Goal: Task Accomplishment & Management: Use online tool/utility

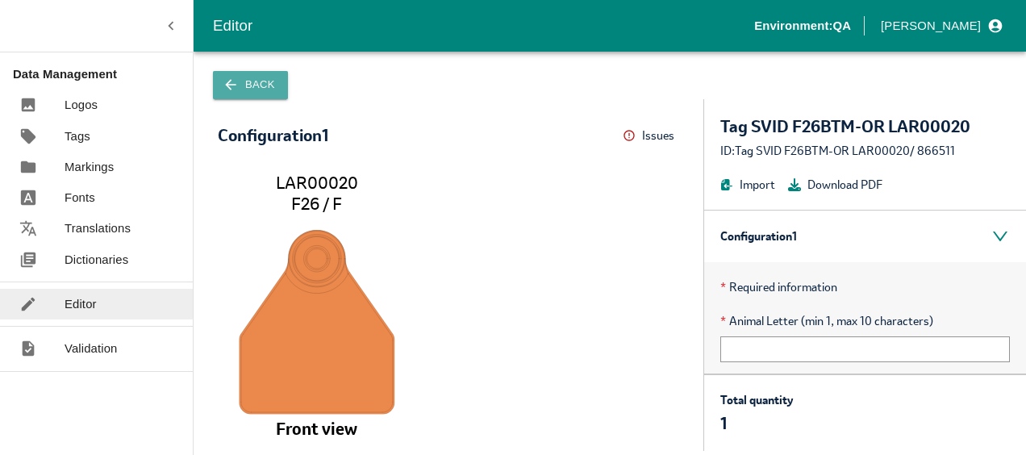
click at [257, 82] on button "Back" at bounding box center [250, 85] width 75 height 28
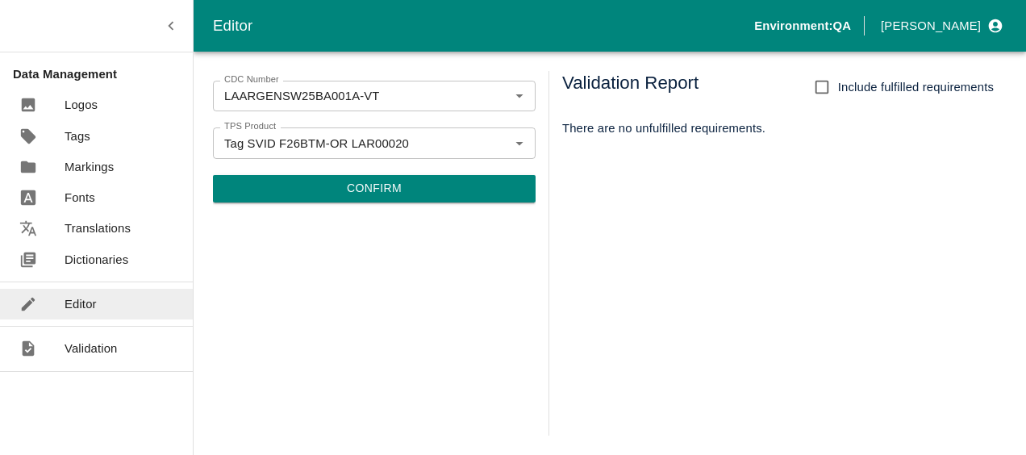
click at [822, 82] on input "Include fulfilled requirements" at bounding box center [822, 87] width 32 height 32
checkbox input "true"
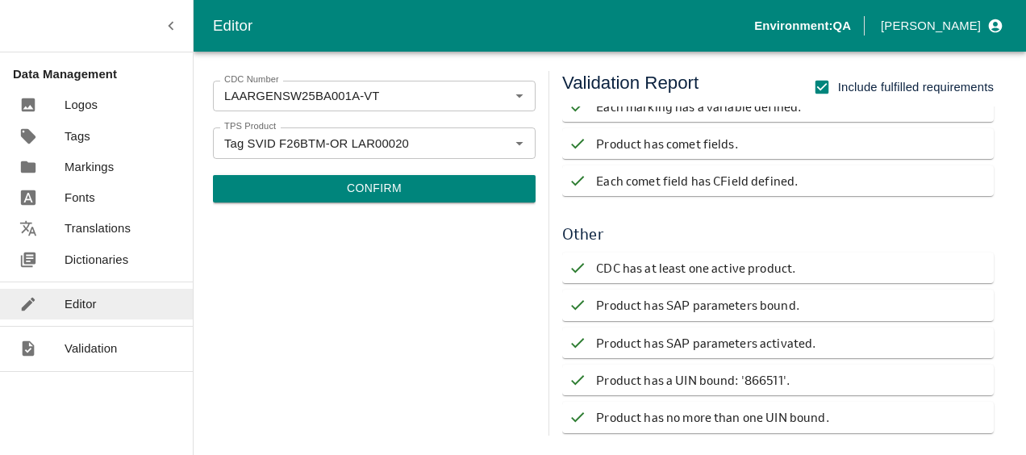
scroll to position [634, 0]
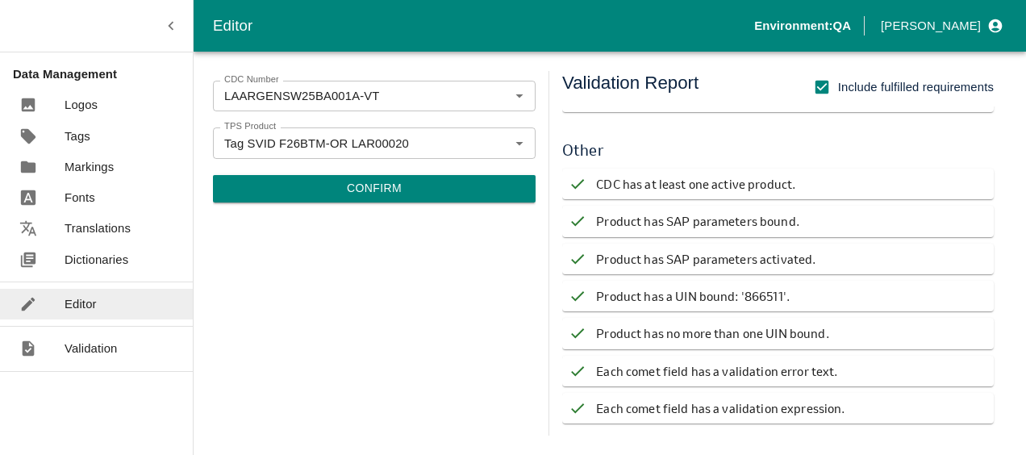
click at [395, 268] on div "CDC Number LAARGENSW25BA001A-VT CDC Number TPS Product Tag SVID F26BTM-OR LAR00…" at bounding box center [374, 253] width 323 height 365
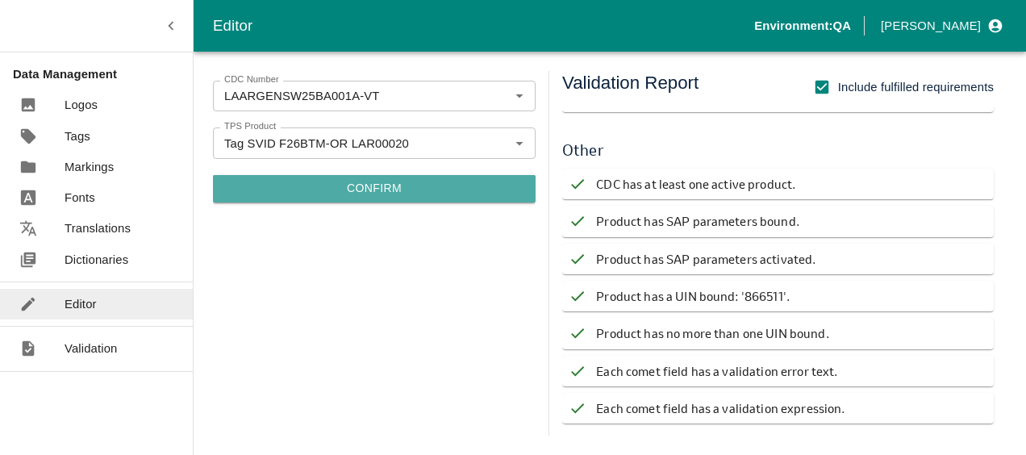
click at [391, 190] on button "Confirm" at bounding box center [374, 188] width 323 height 27
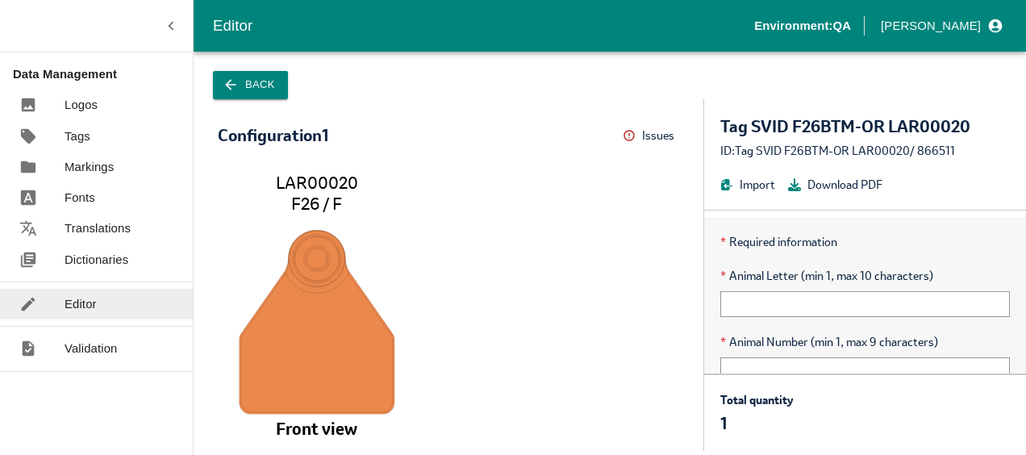
scroll to position [81, 0]
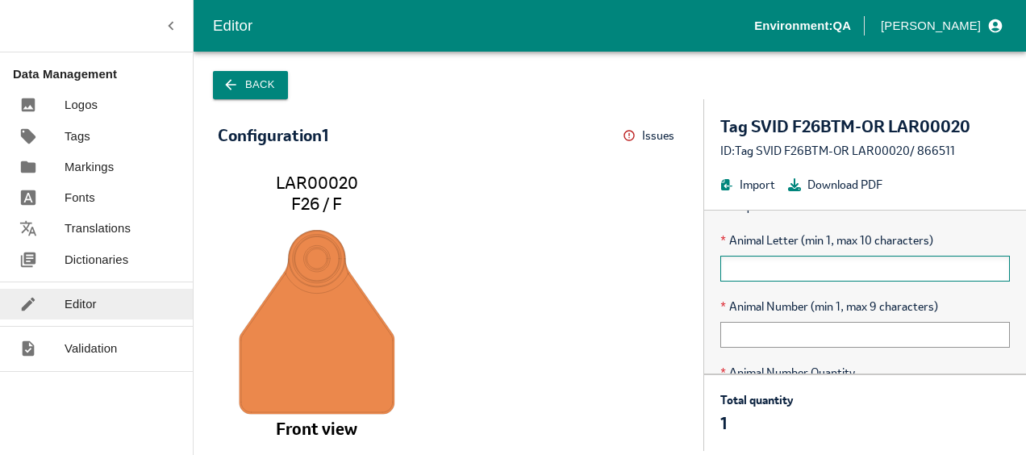
click at [778, 270] on input "text" at bounding box center [866, 269] width 290 height 26
type input "q"
type input "Q"
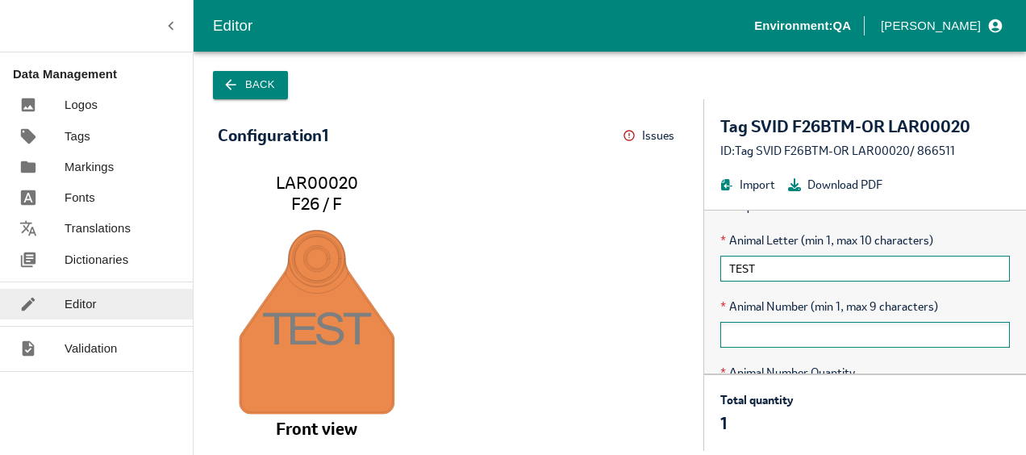
type input "TEST"
click at [820, 336] on input "text" at bounding box center [866, 335] width 290 height 26
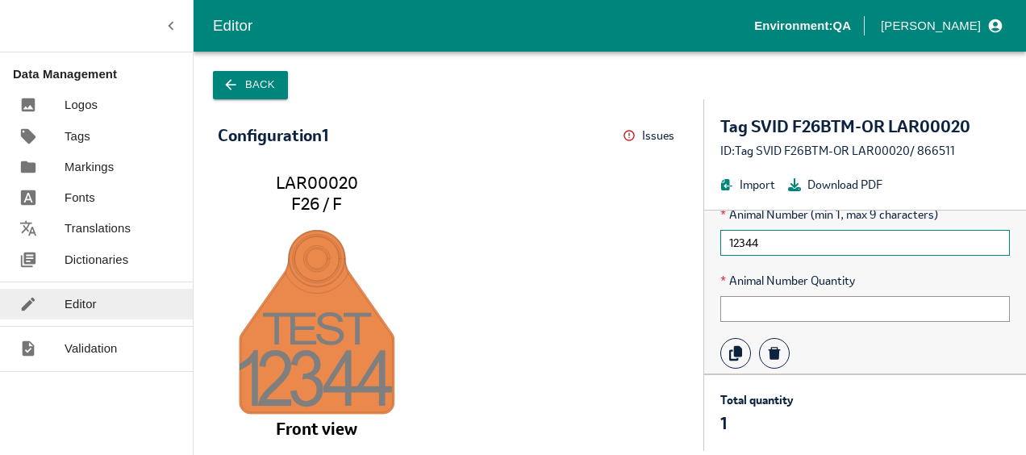
scroll to position [240, 0]
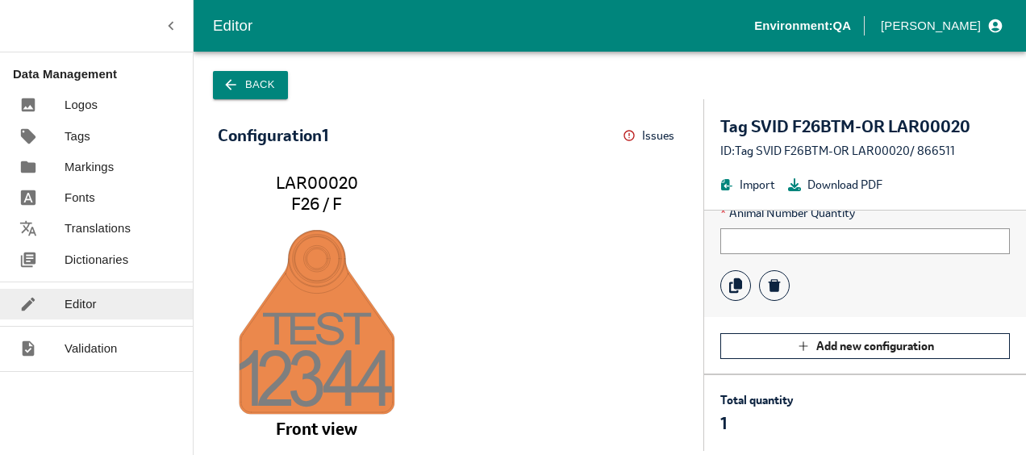
type input "12344"
click at [264, 77] on button "Back" at bounding box center [250, 85] width 75 height 28
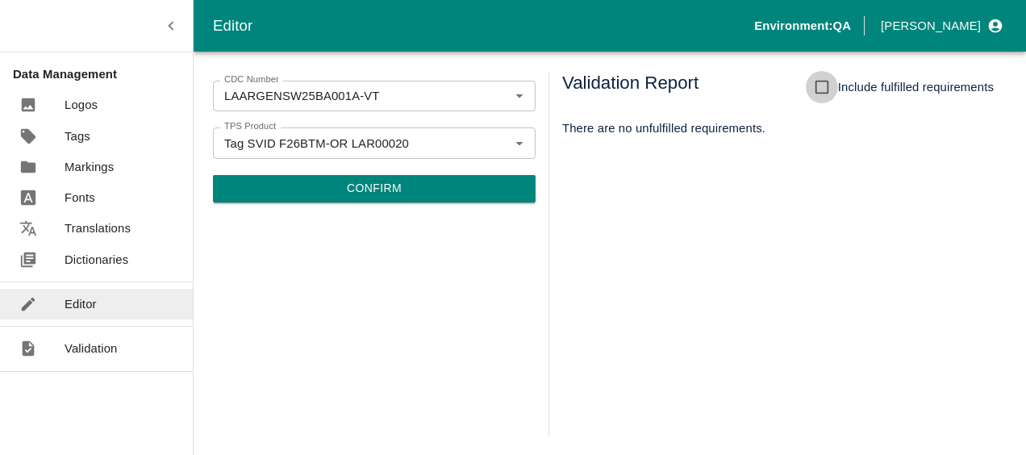
click at [813, 86] on input "Include fulfilled requirements" at bounding box center [822, 87] width 32 height 32
checkbox input "true"
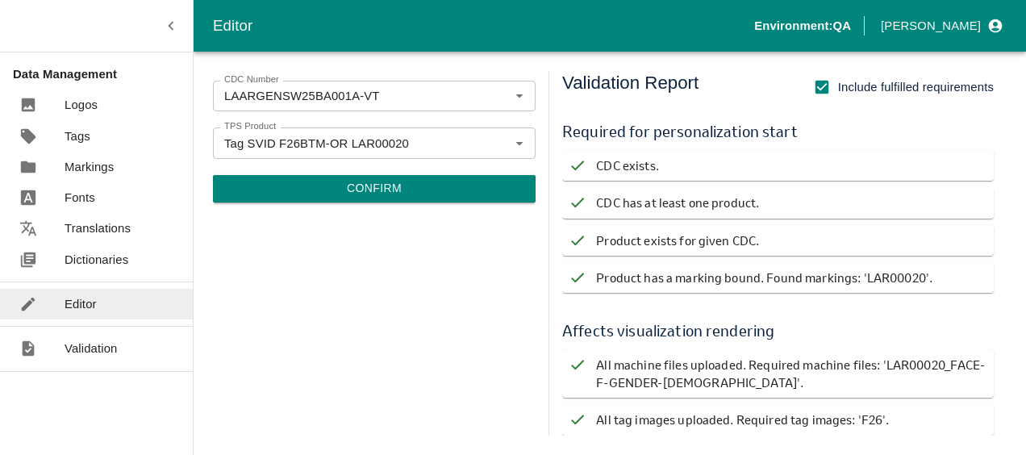
click at [408, 245] on div "CDC Number LAARGENSW25BA001A-VT CDC Number TPS Product Tag SVID F26BTM-OR LAR00…" at bounding box center [374, 253] width 323 height 365
click at [753, 336] on h6 "Affects visualization rendering" at bounding box center [778, 331] width 432 height 24
drag, startPoint x: 434, startPoint y: 260, endPoint x: 478, endPoint y: 271, distance: 45.0
click at [435, 260] on div "CDC Number LAARGENSW25BA001A-VT CDC Number TPS Product Tag SVID F26BTM-OR LAR00…" at bounding box center [374, 253] width 323 height 365
click at [365, 199] on button "Confirm" at bounding box center [374, 188] width 323 height 27
